Goal: Information Seeking & Learning: Learn about a topic

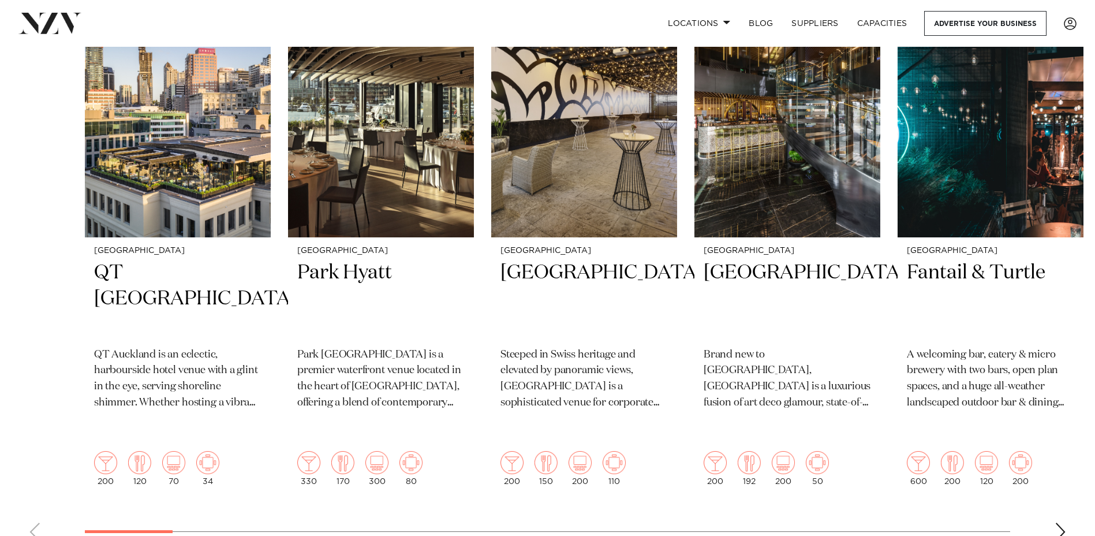
scroll to position [462, 0]
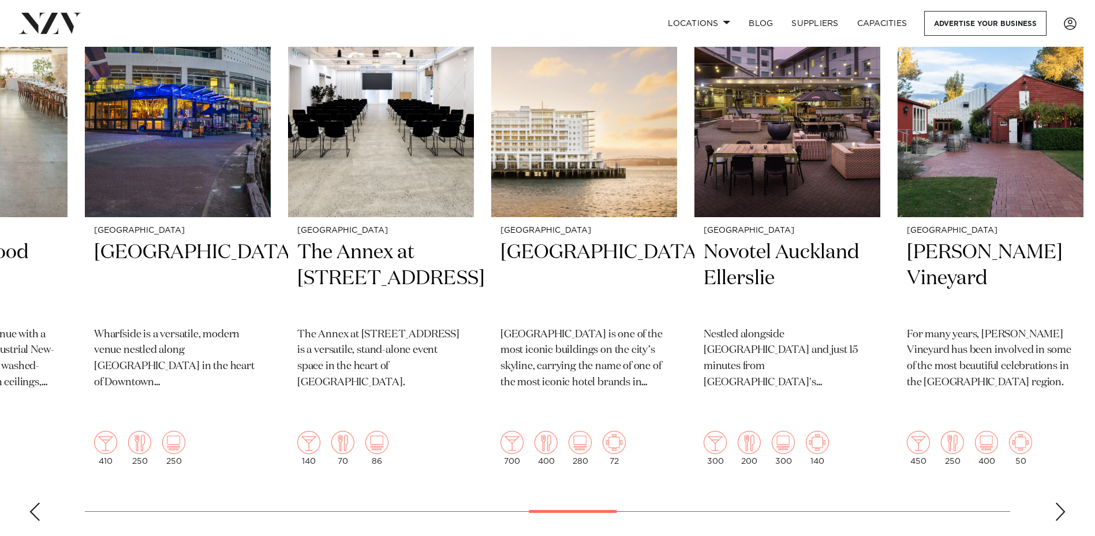
click at [588, 475] on swiper-container "Auckland QT Auckland QT Auckland is an eclectic, harbourside hotel venue with a…" at bounding box center [547, 249] width 1095 height 562
click at [763, 143] on img "27 / 48" at bounding box center [787, 92] width 186 height 249
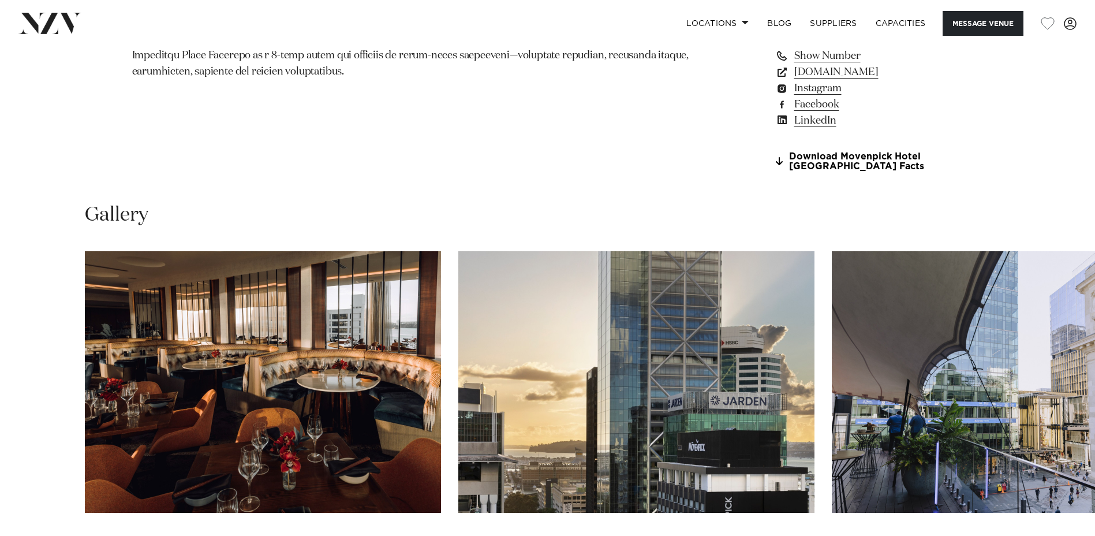
scroll to position [1097, 0]
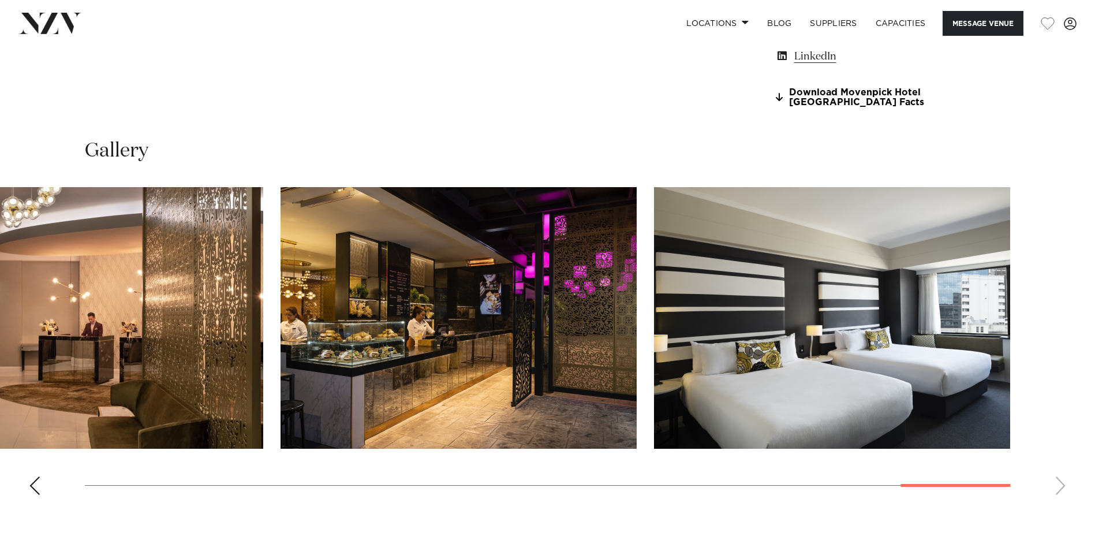
click at [1058, 482] on swiper-container at bounding box center [547, 345] width 1095 height 317
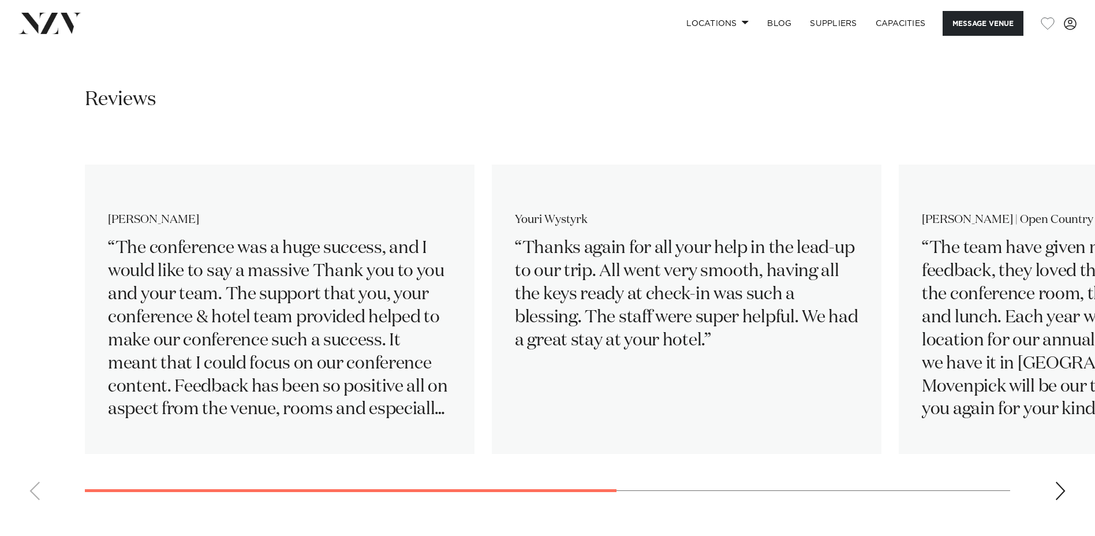
scroll to position [1904, 0]
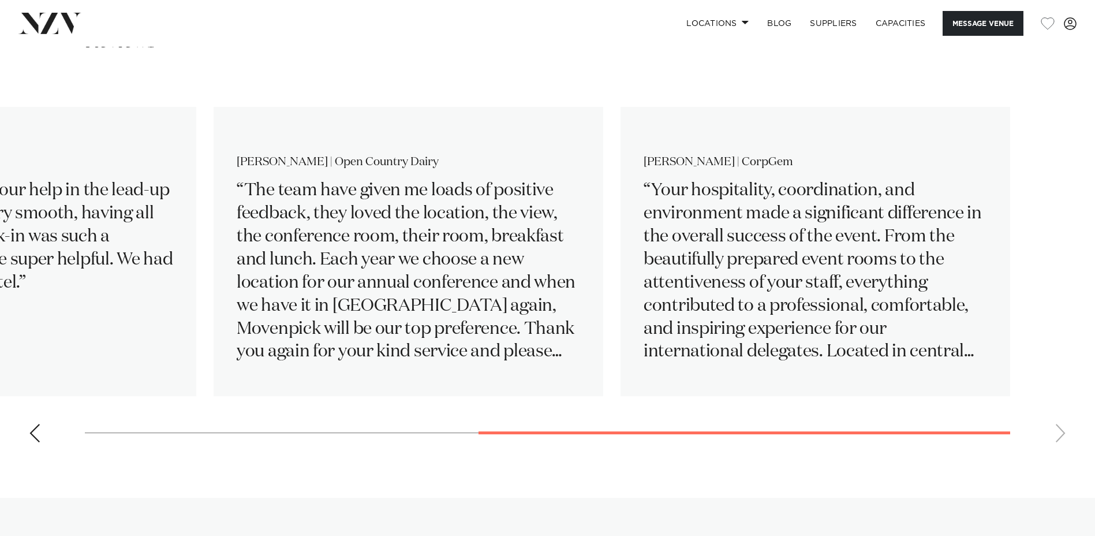
click at [1055, 432] on swiper-container "[PERSON_NAME] The conference was a huge success, and I would like to say a mass…" at bounding box center [547, 264] width 1095 height 373
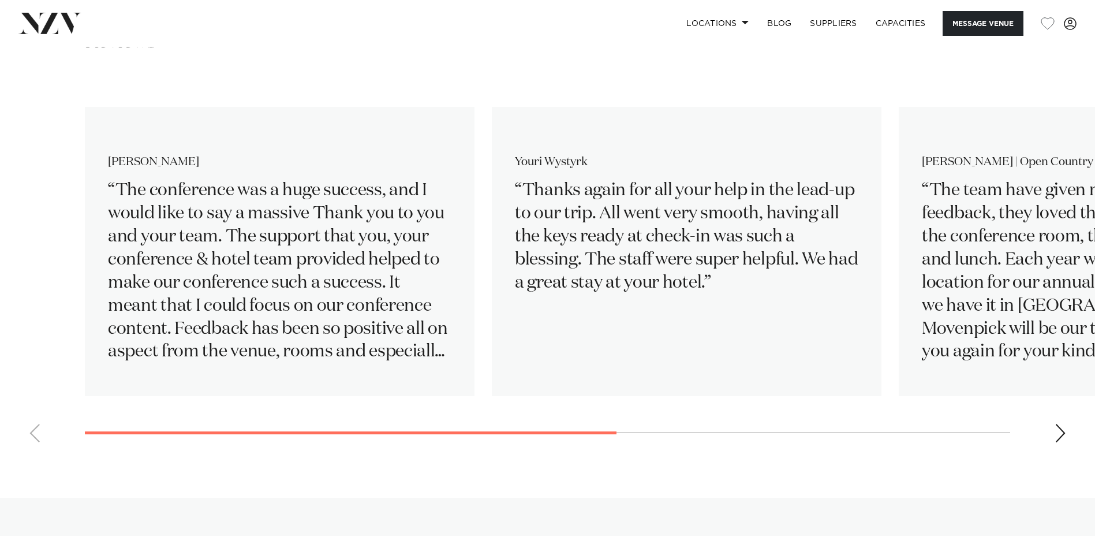
click at [187, 417] on swiper-container "[PERSON_NAME] The conference was a huge success, and I would like to say a mass…" at bounding box center [547, 264] width 1095 height 373
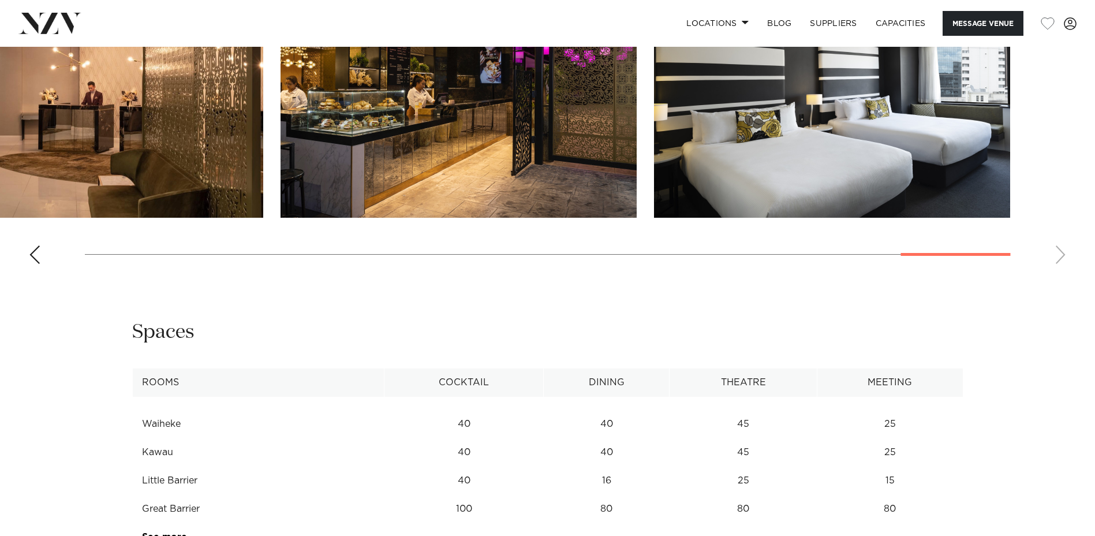
scroll to position [1558, 0]
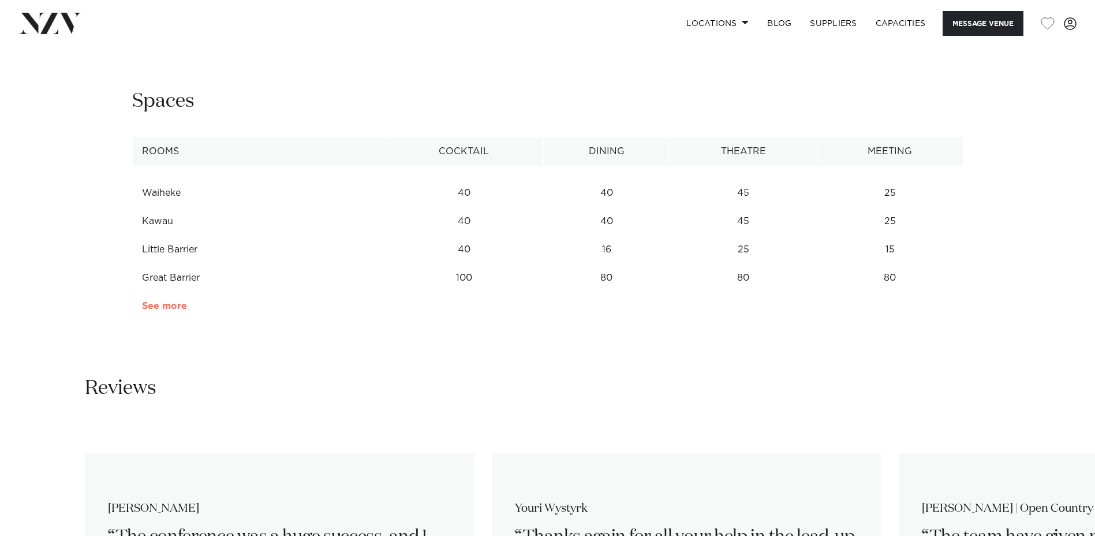
click at [170, 306] on link "See more" at bounding box center [187, 305] width 90 height 9
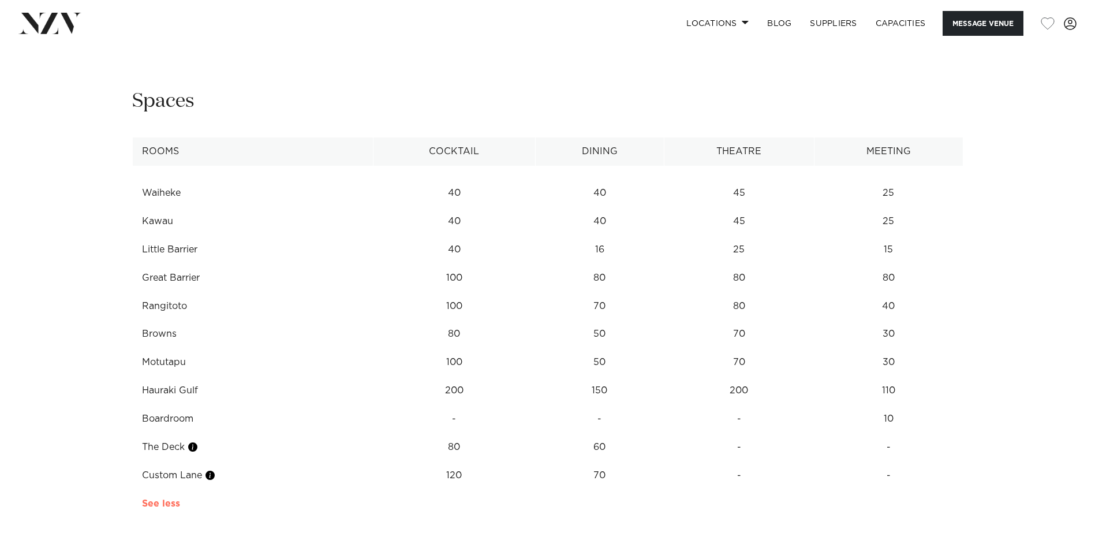
scroll to position [1616, 0]
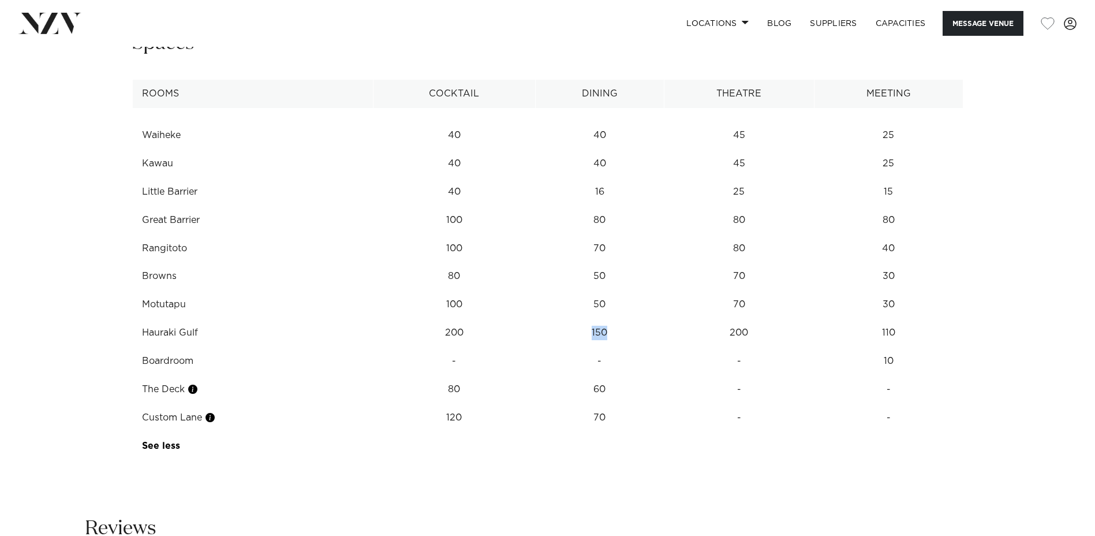
drag, startPoint x: 592, startPoint y: 335, endPoint x: 610, endPoint y: 332, distance: 18.8
click at [610, 149] on td "150" at bounding box center [599, 135] width 129 height 28
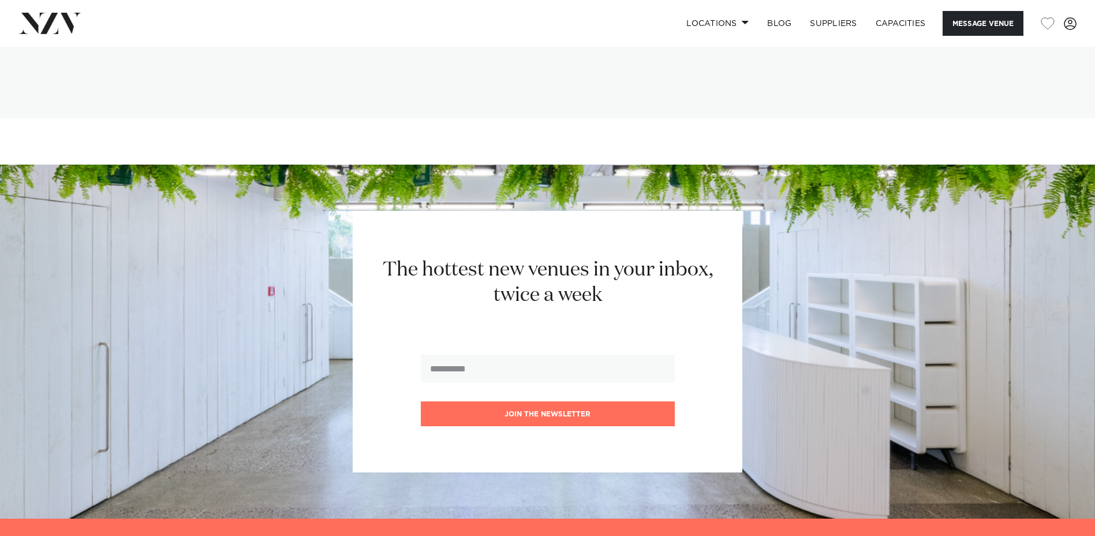
scroll to position [3174, 0]
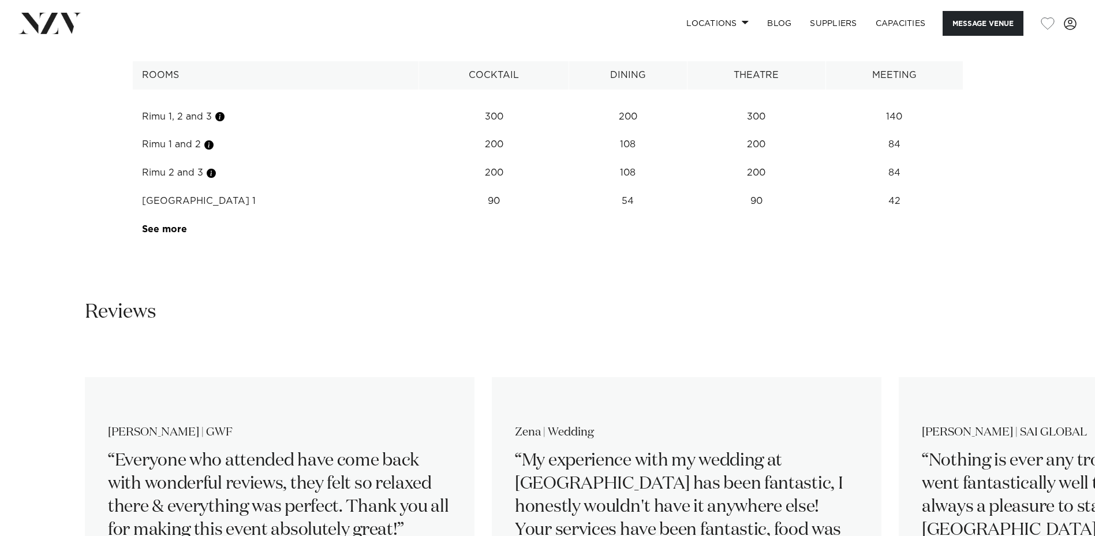
scroll to position [1904, 0]
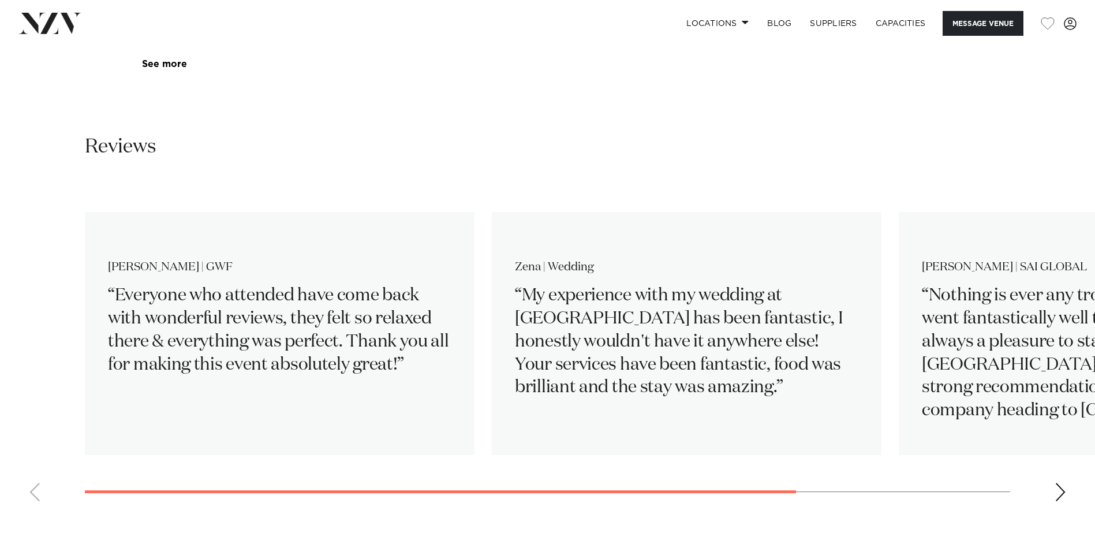
click at [351, 479] on swiper-container "Jackie | GWF Everyone who attended have come back with wonderful reviews, they …" at bounding box center [547, 346] width 1095 height 327
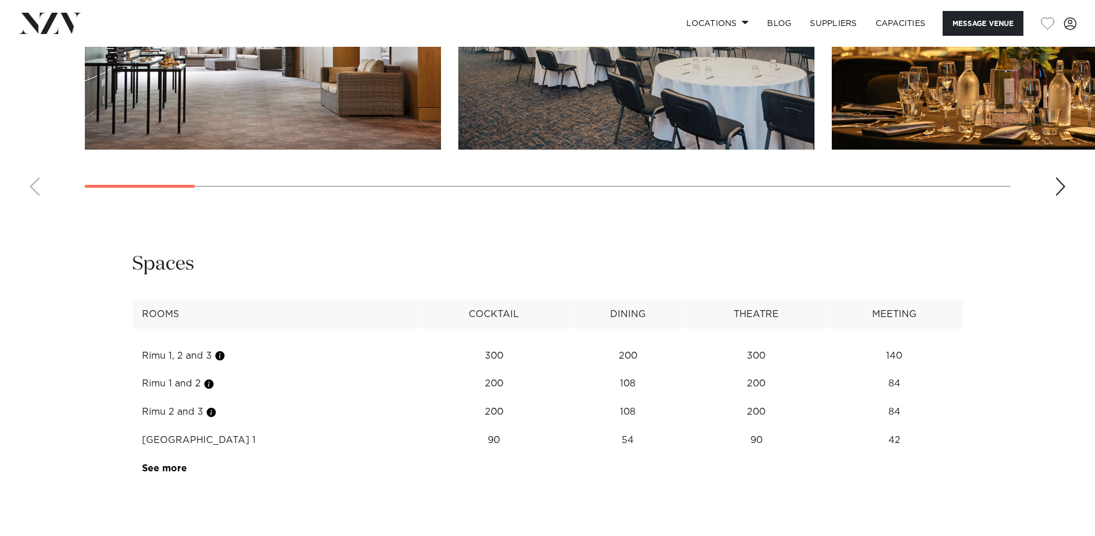
scroll to position [1558, 0]
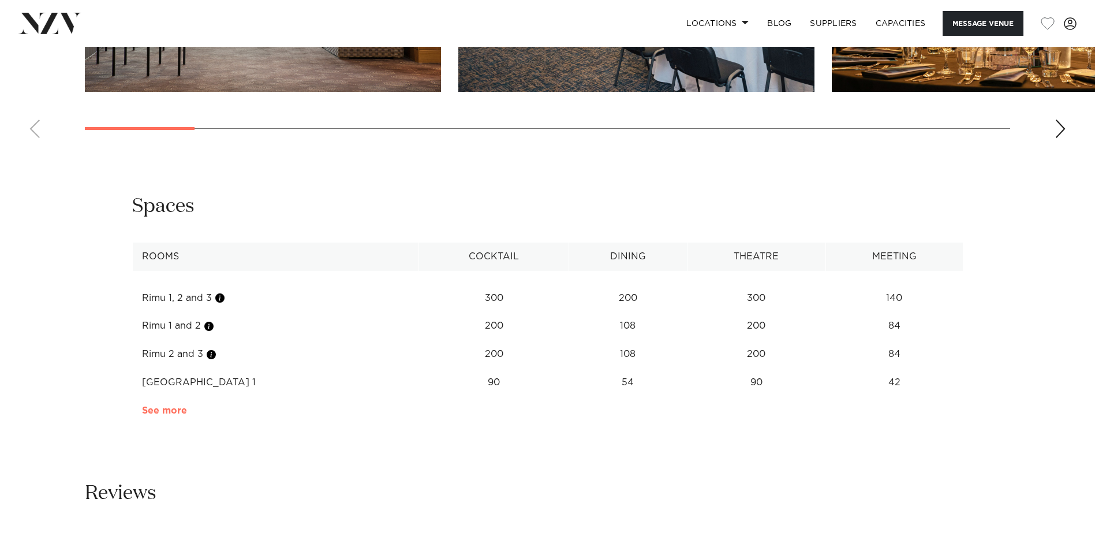
click at [175, 414] on link "See more" at bounding box center [187, 410] width 90 height 9
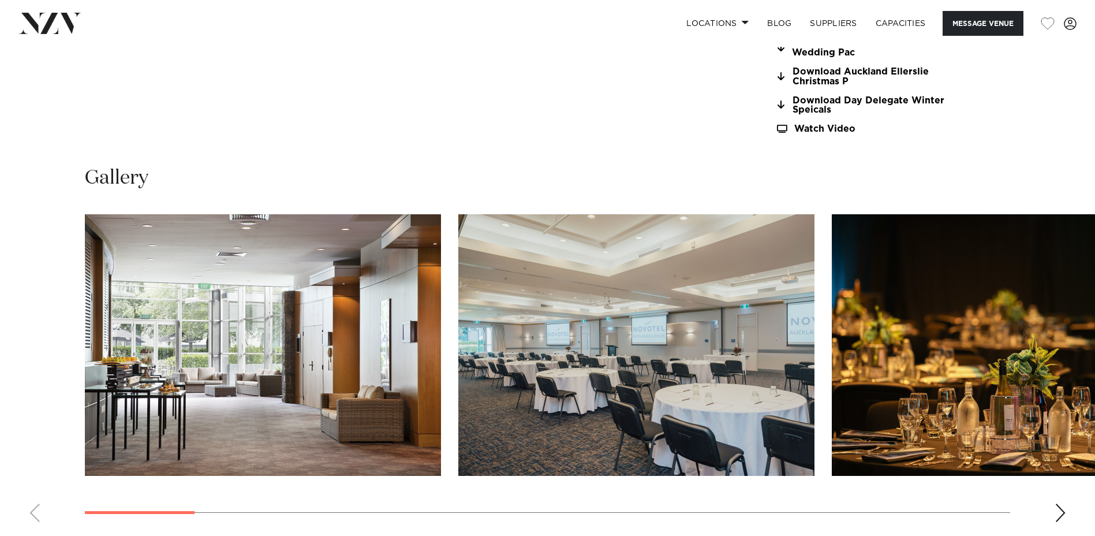
scroll to position [1212, 0]
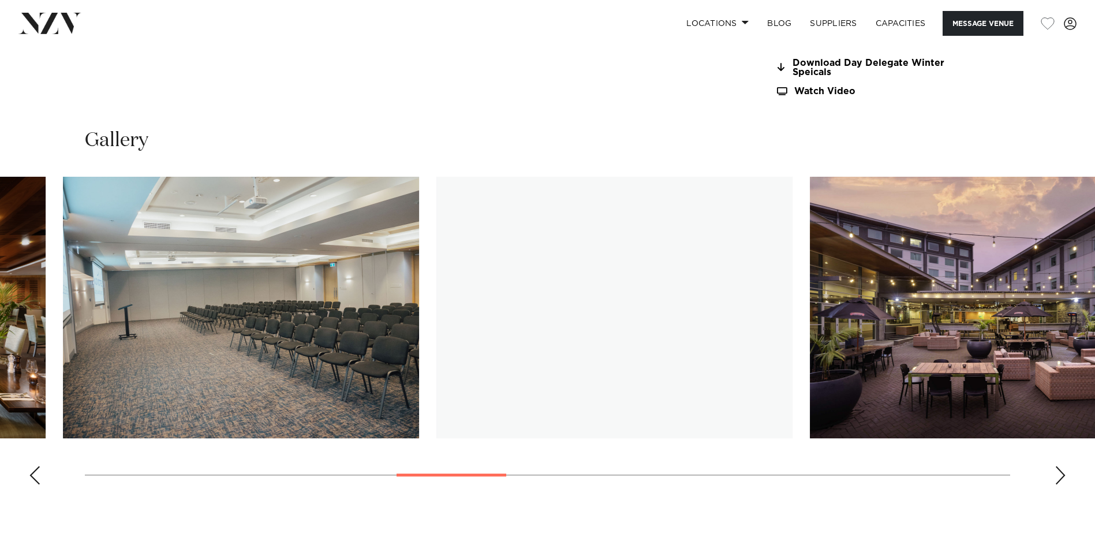
click at [490, 478] on swiper-container at bounding box center [547, 335] width 1095 height 317
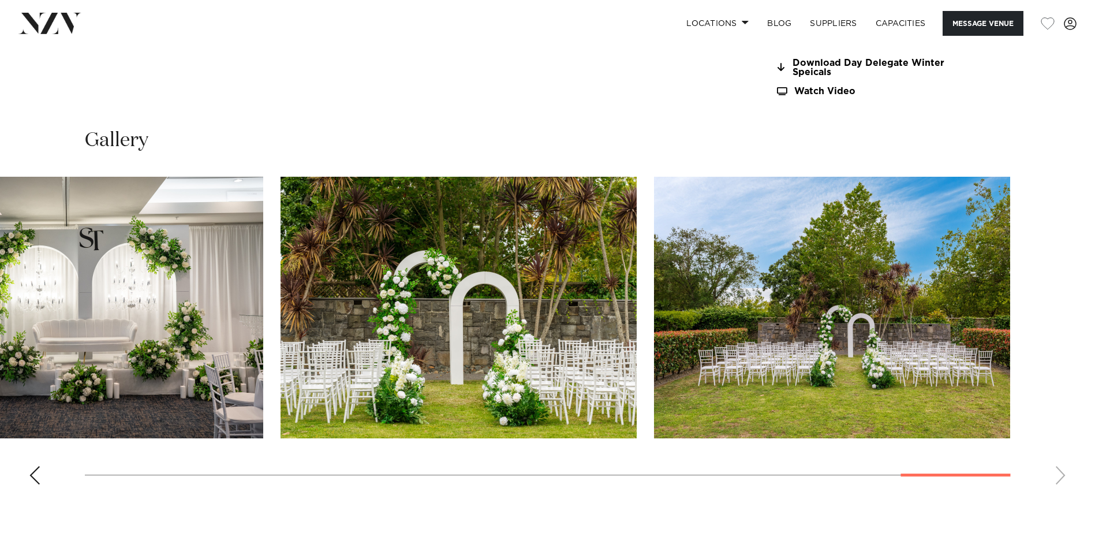
click at [1000, 467] on swiper-container at bounding box center [547, 335] width 1095 height 317
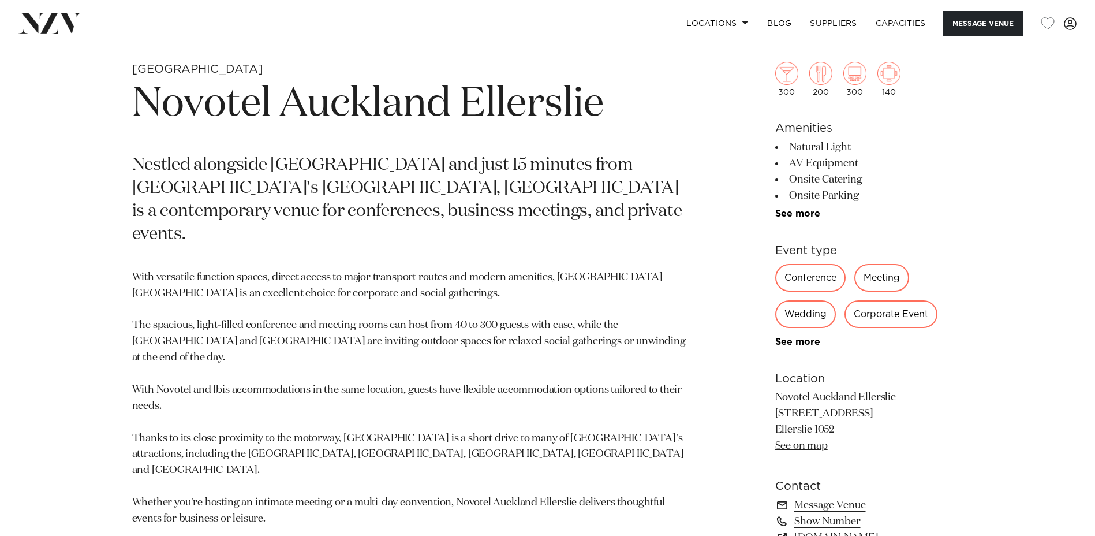
scroll to position [404, 0]
